Goal: Task Accomplishment & Management: Manage account settings

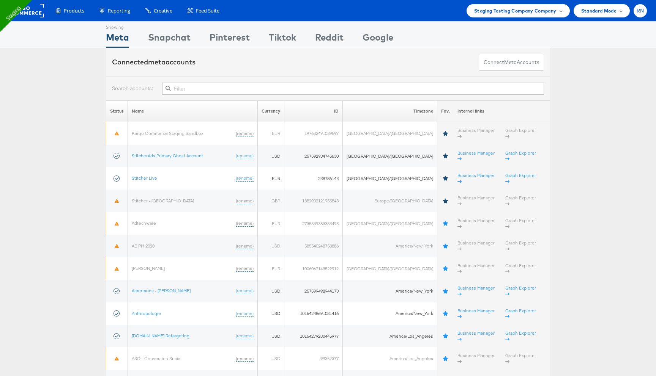
click at [637, 12] on span "RN" at bounding box center [640, 10] width 8 height 5
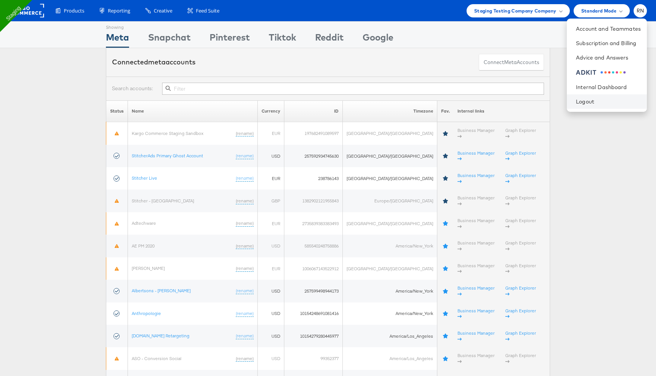
click at [584, 106] on li "Logout" at bounding box center [607, 101] width 80 height 14
click at [593, 102] on link "Logout" at bounding box center [608, 102] width 65 height 8
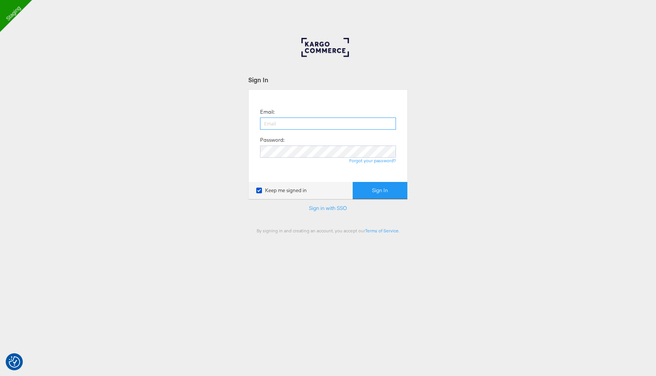
paste input "[PERSON_NAME][EMAIL_ADDRESS][PERSON_NAME][DOMAIN_NAME]"
type input "[PERSON_NAME][EMAIL_ADDRESS][PERSON_NAME][DOMAIN_NAME]"
click at [264, 124] on input "[PERSON_NAME][EMAIL_ADDRESS][PERSON_NAME][DOMAIN_NAME]" at bounding box center [328, 124] width 136 height 12
click at [273, 176] on div "Email: rupali.narkhede+qa2@kargo.com Password: Forgot your password?" at bounding box center [327, 136] width 147 height 81
click at [394, 186] on button "Sign In" at bounding box center [380, 190] width 55 height 17
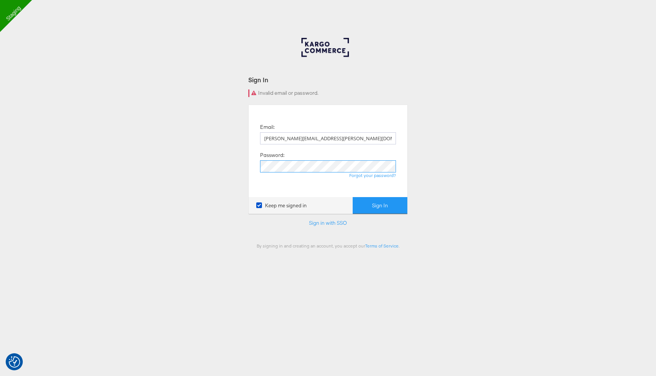
click at [353, 197] on button "Sign In" at bounding box center [380, 205] width 55 height 17
click at [312, 138] on input "[PERSON_NAME][EMAIL_ADDRESS][PERSON_NAME][DOMAIN_NAME]" at bounding box center [328, 138] width 136 height 12
type input "[PERSON_NAME][EMAIL_ADDRESS][PERSON_NAME][DOMAIN_NAME]"
click at [353, 197] on button "Sign In" at bounding box center [380, 205] width 55 height 17
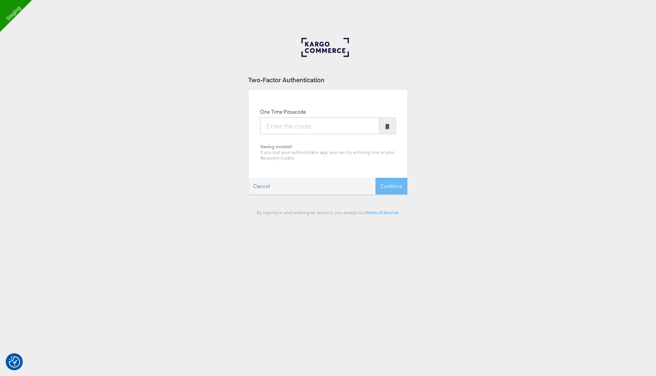
click at [289, 124] on input "One Time Passcode" at bounding box center [319, 126] width 119 height 17
type input "895984"
click at [375, 178] on button "Continue" at bounding box center [391, 186] width 32 height 17
